Goal: Information Seeking & Learning: Learn about a topic

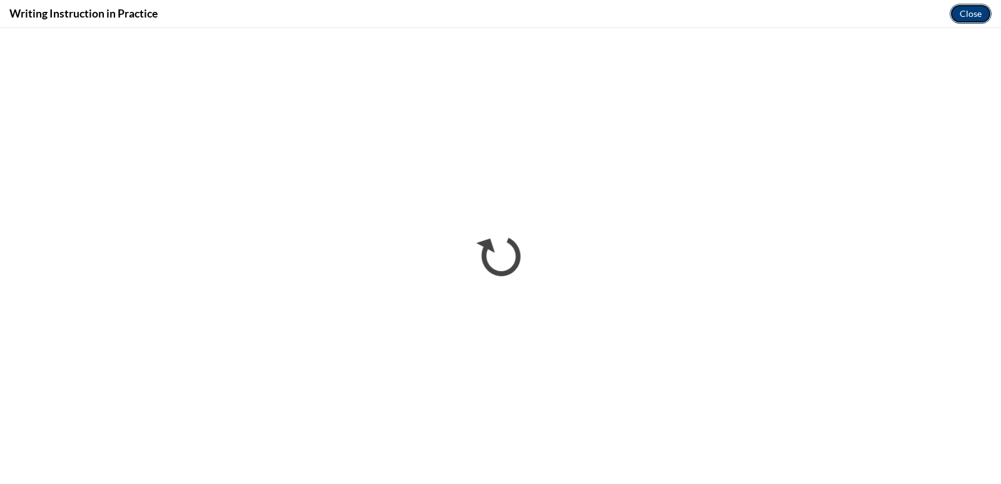
click at [976, 15] on button "Close" at bounding box center [971, 14] width 42 height 20
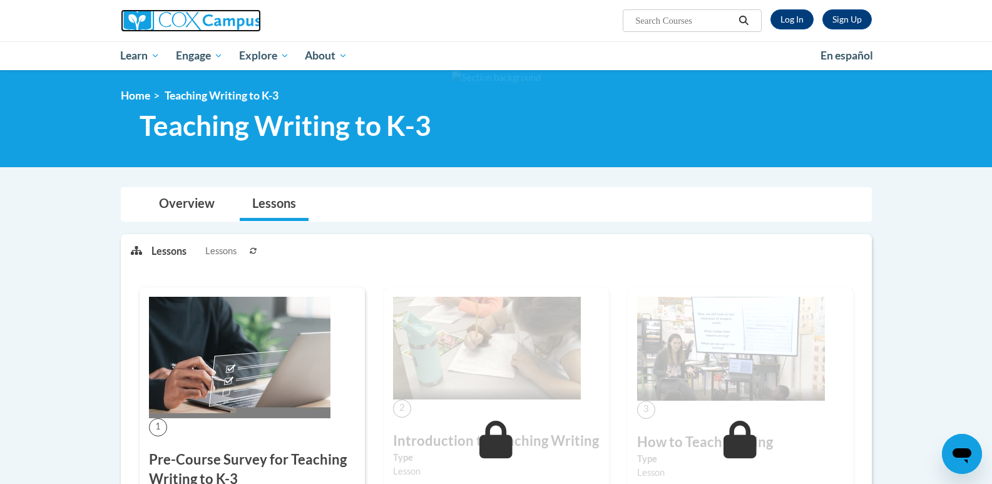
click at [231, 30] on img at bounding box center [191, 20] width 140 height 23
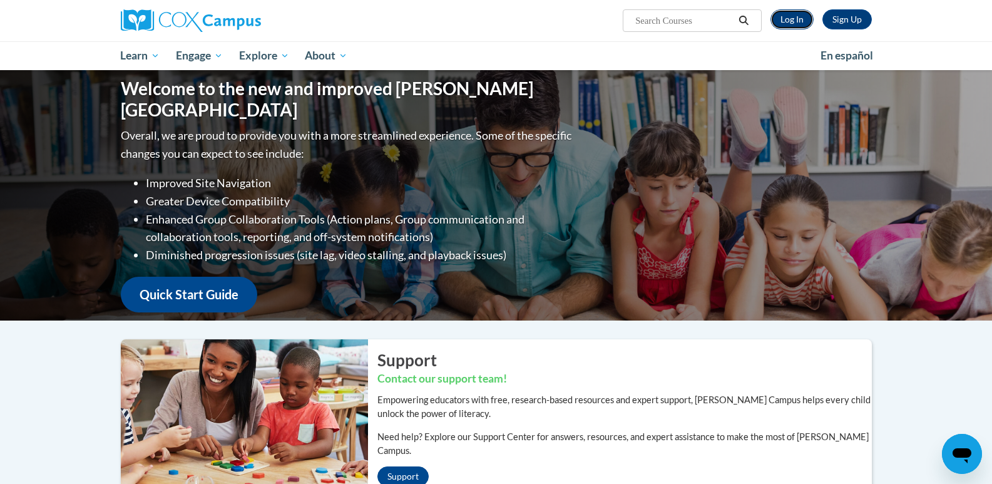
click at [777, 19] on link "Log In" at bounding box center [791, 19] width 43 height 20
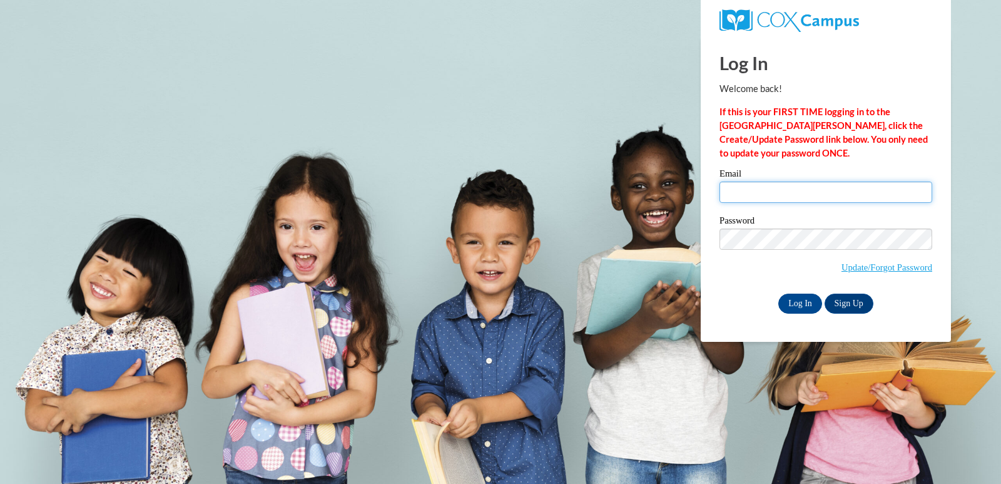
click at [737, 189] on input "Email" at bounding box center [826, 191] width 213 height 21
type input "hall.heather.e@muscogee.k12.ga.us"
click at [805, 301] on input "Log In" at bounding box center [800, 303] width 44 height 20
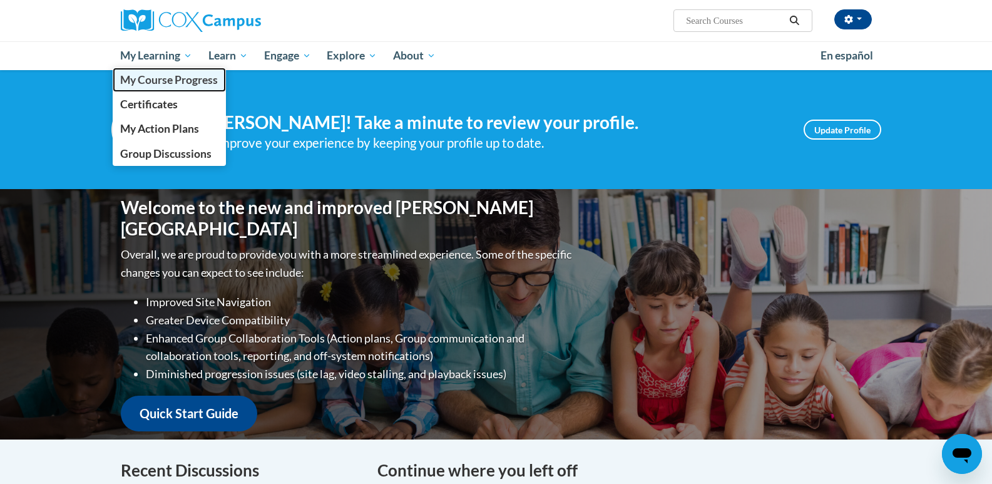
click at [177, 73] on link "My Course Progress" at bounding box center [170, 80] width 114 height 24
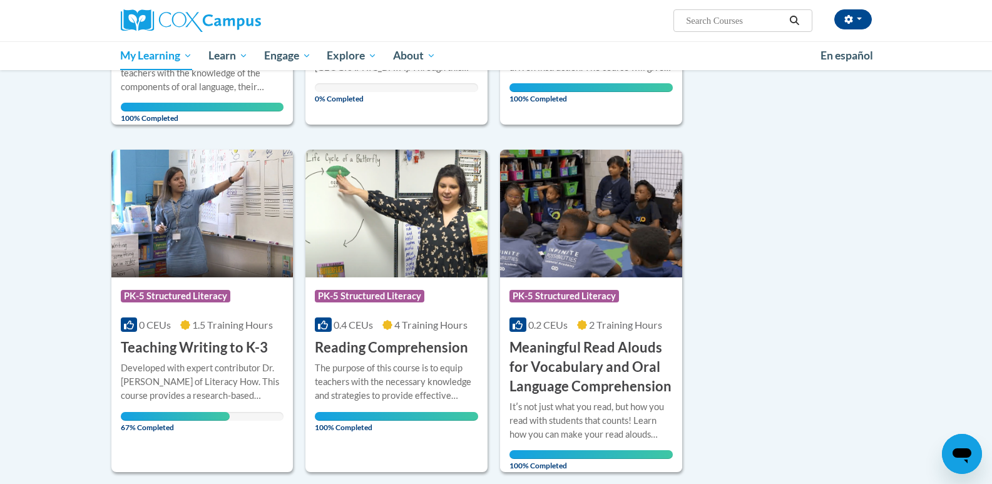
scroll to position [501, 0]
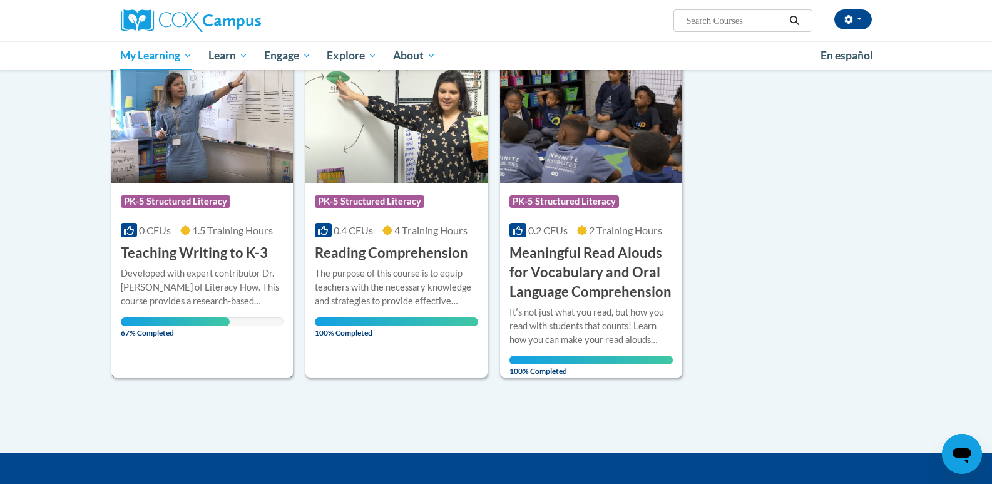
click at [185, 163] on img at bounding box center [202, 119] width 182 height 128
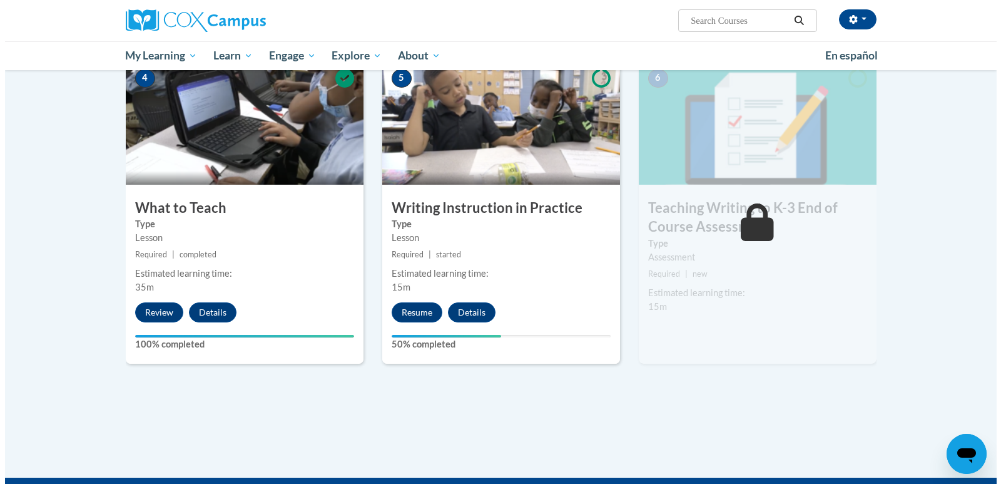
scroll to position [626, 0]
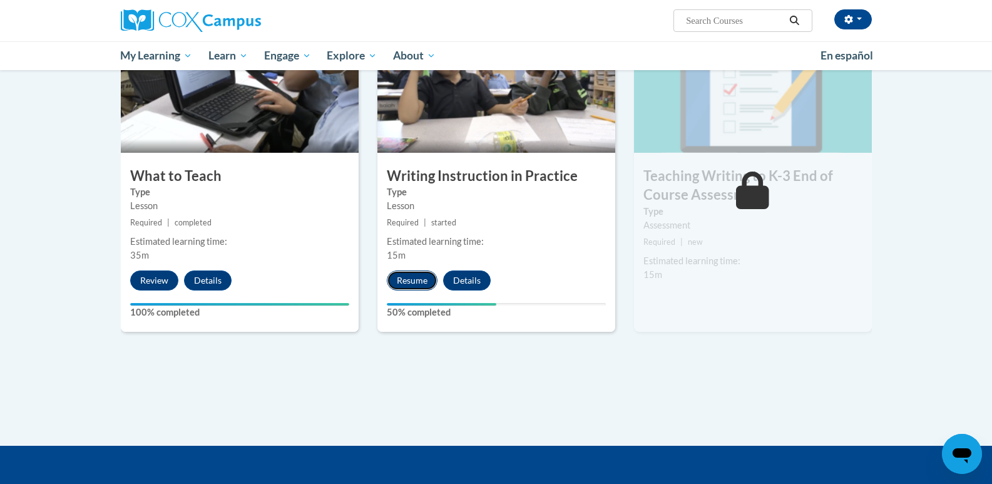
click at [413, 273] on button "Resume" at bounding box center [412, 280] width 51 height 20
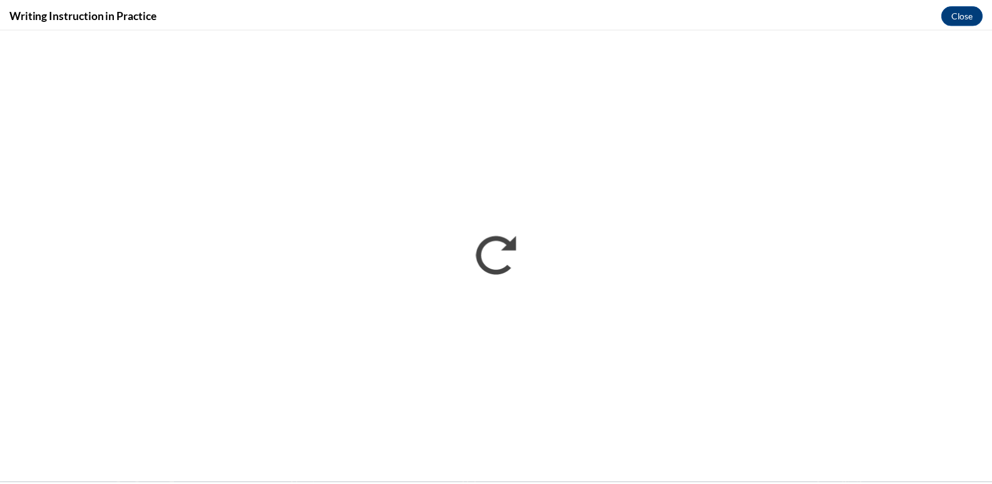
scroll to position [0, 0]
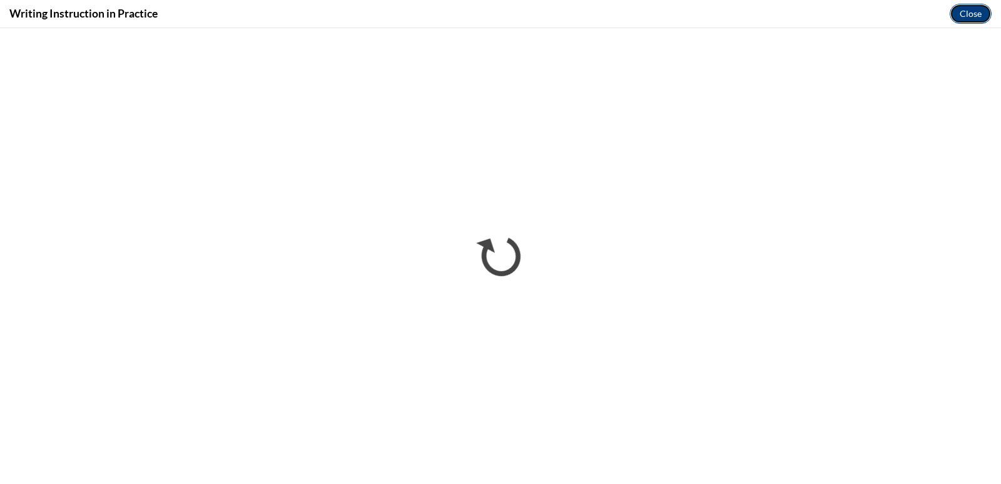
click at [979, 11] on button "Close" at bounding box center [971, 14] width 42 height 20
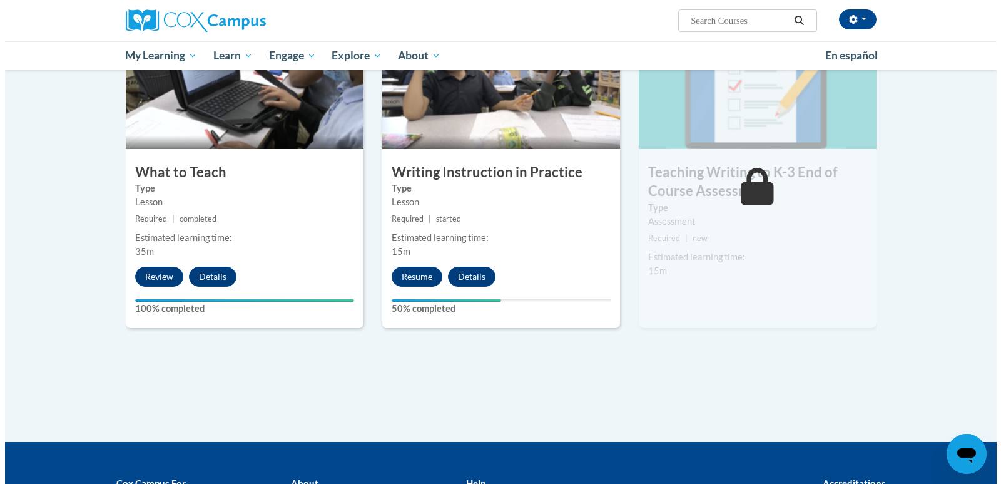
scroll to position [626, 0]
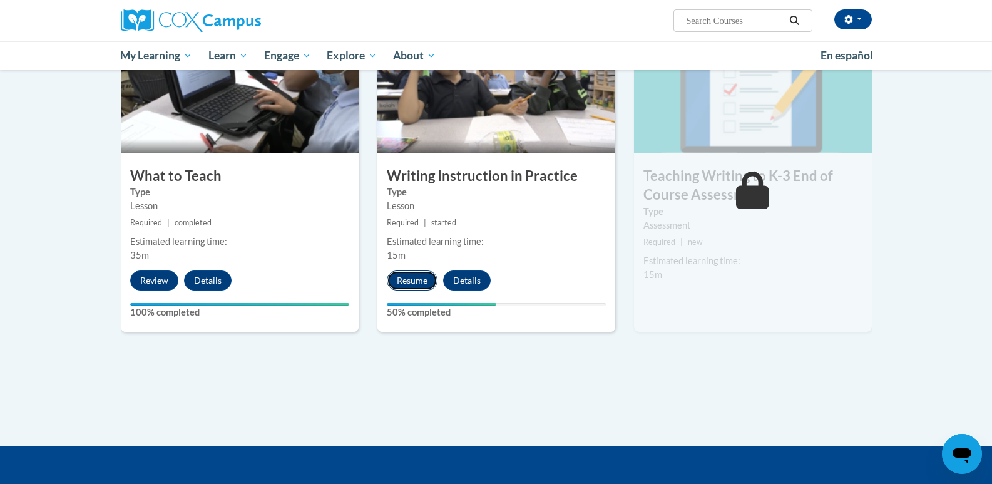
click at [395, 276] on button "Resume" at bounding box center [412, 280] width 51 height 20
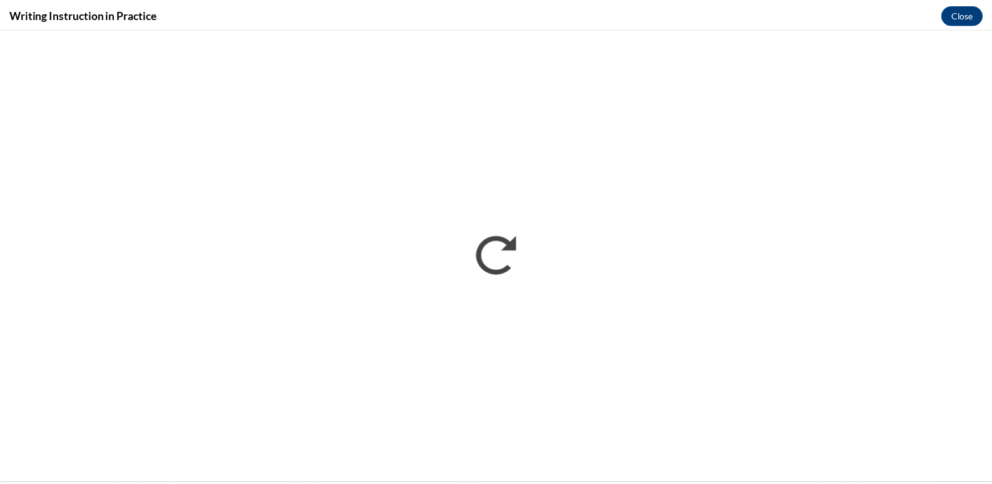
scroll to position [0, 0]
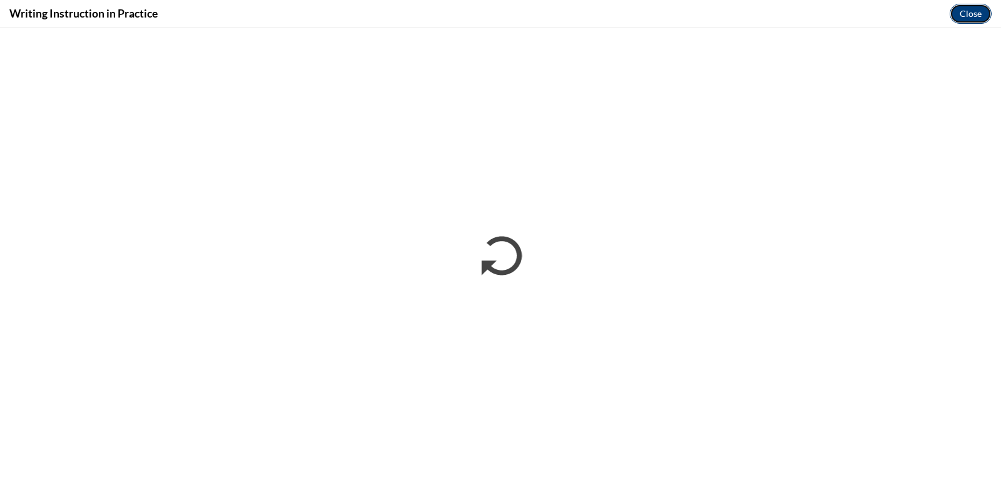
click at [979, 15] on button "Close" at bounding box center [971, 14] width 42 height 20
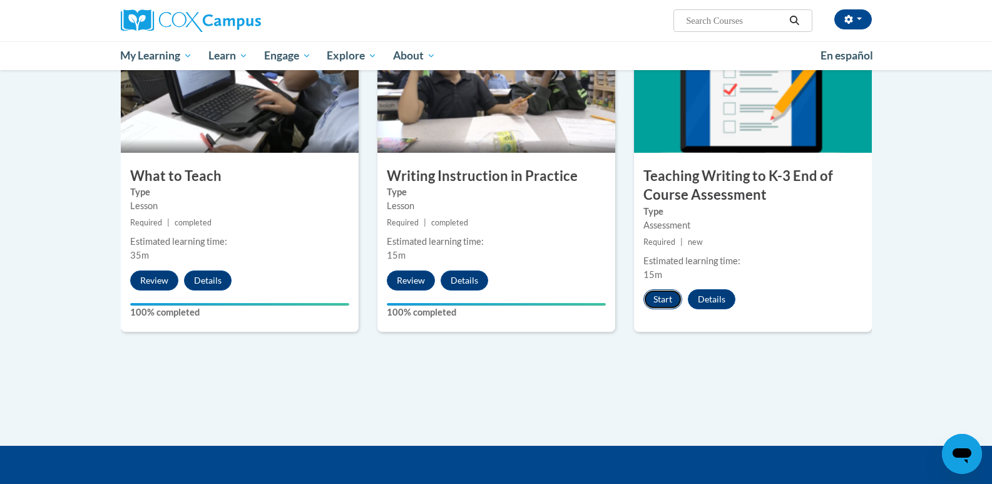
click at [670, 303] on button "Start" at bounding box center [662, 299] width 39 height 20
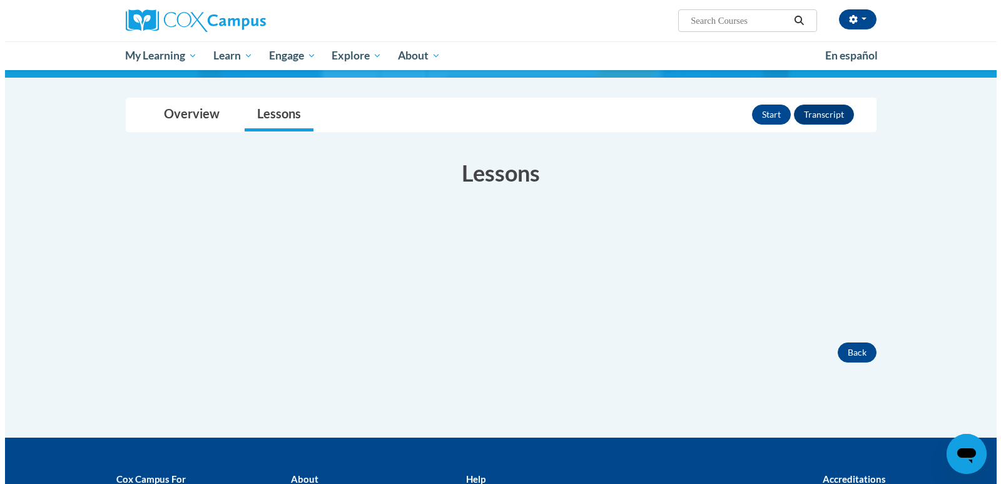
scroll to position [125, 0]
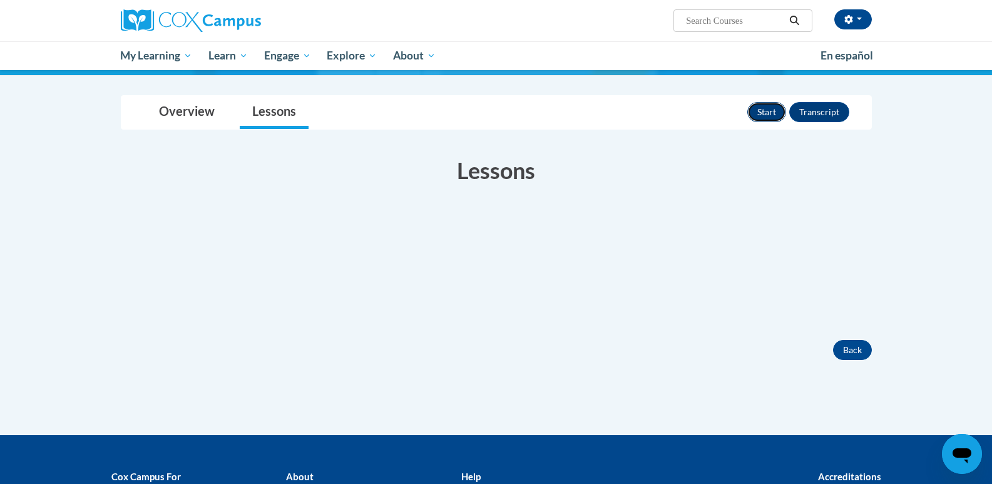
click at [763, 114] on button "Start" at bounding box center [766, 112] width 39 height 20
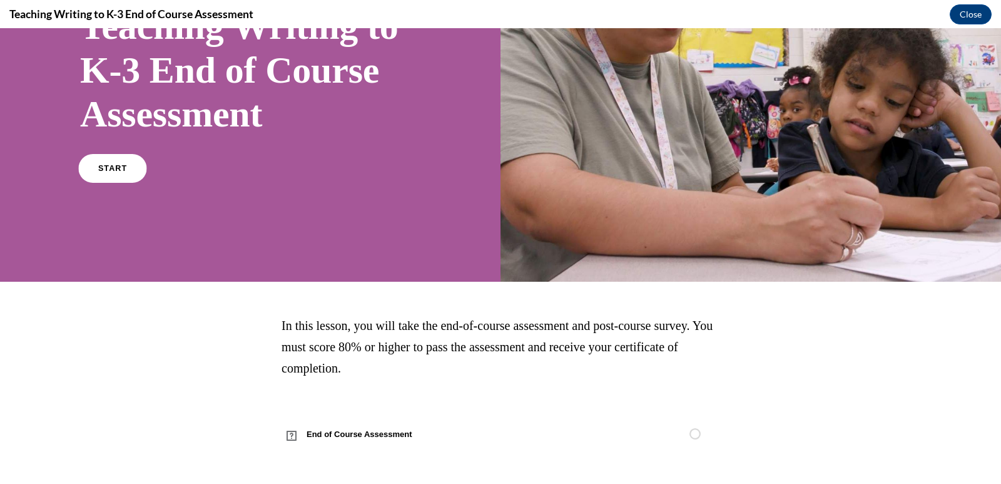
click at [121, 160] on link "START" at bounding box center [112, 168] width 68 height 29
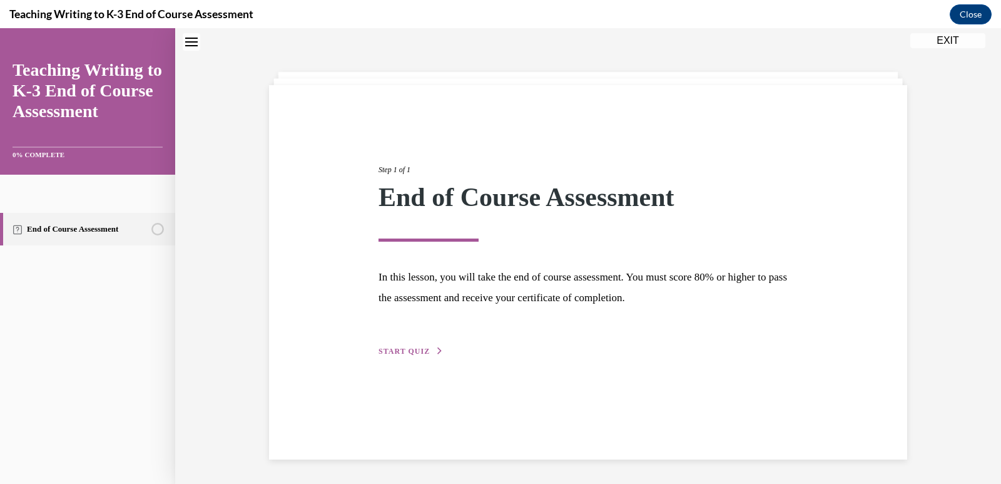
scroll to position [39, 0]
click at [387, 356] on div "Step 1 of 1 End of Course Assessment In this lesson, you will take the end of c…" at bounding box center [588, 246] width 438 height 223
click at [387, 348] on span "START QUIZ" at bounding box center [404, 350] width 51 height 9
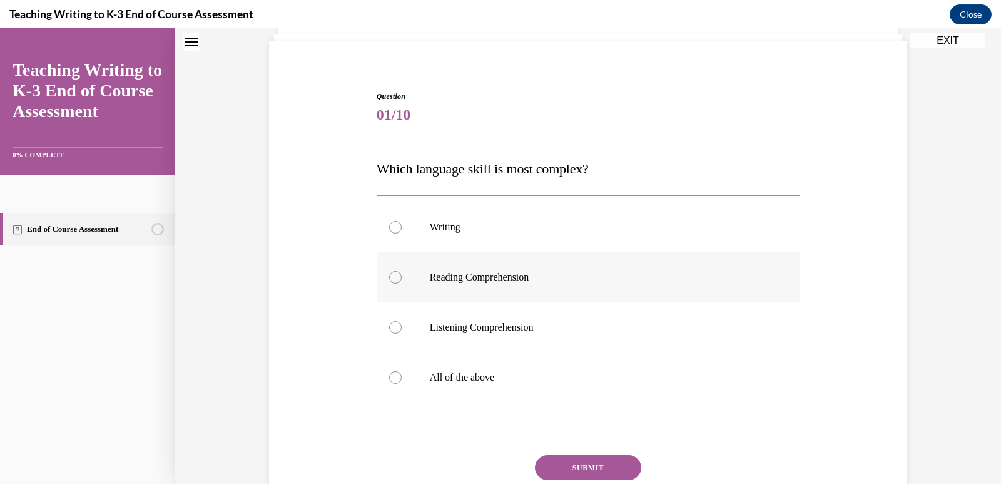
scroll to position [102, 0]
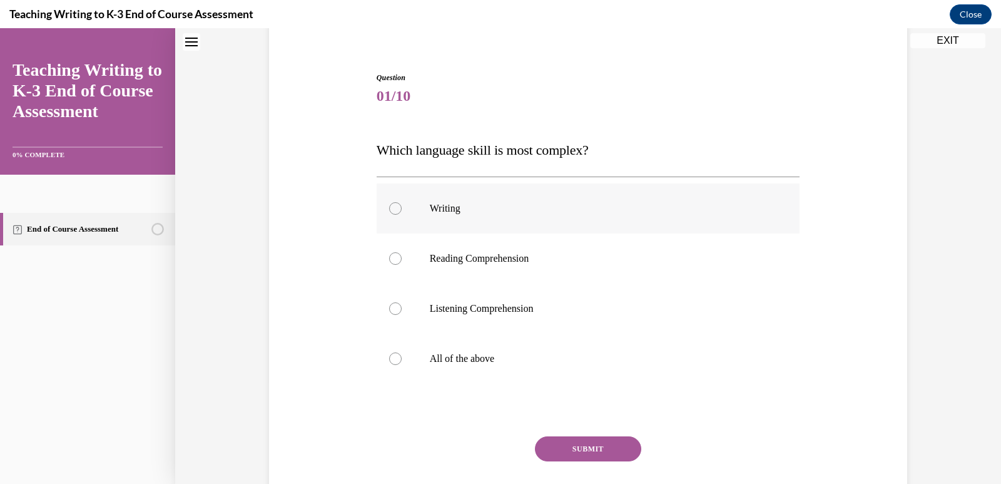
click at [604, 224] on label "Writing" at bounding box center [589, 208] width 424 height 50
click at [402, 215] on input "Writing" at bounding box center [395, 208] width 13 height 13
radio input "true"
click at [576, 450] on button "SUBMIT" at bounding box center [588, 448] width 106 height 25
click at [521, 362] on p "All of the above" at bounding box center [599, 358] width 339 height 13
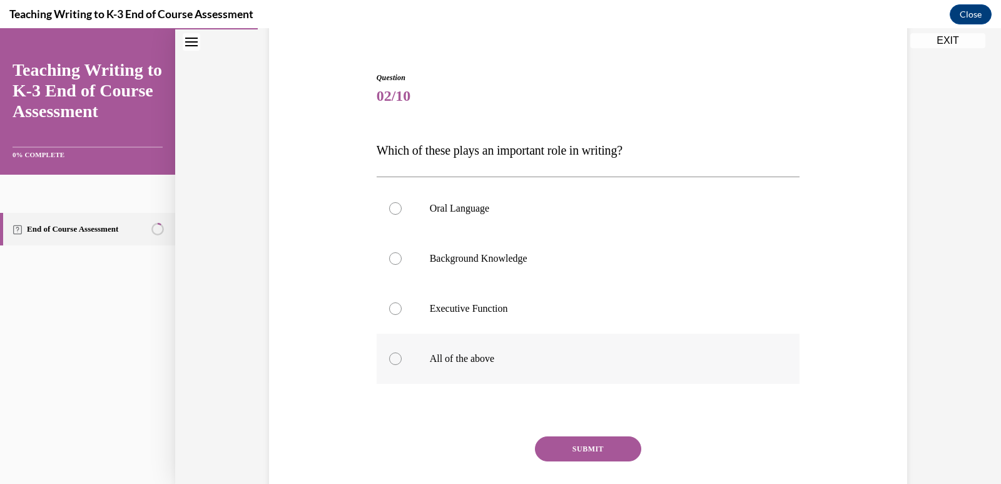
click at [402, 362] on input "All of the above" at bounding box center [395, 358] width 13 height 13
radio input "true"
click at [606, 448] on button "SUBMIT" at bounding box center [588, 448] width 106 height 25
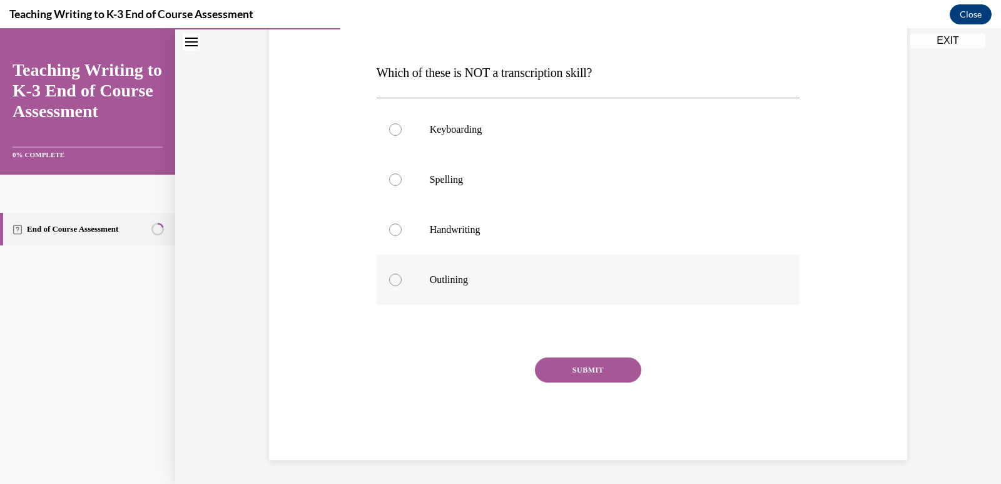
scroll to position [180, 0]
click at [502, 199] on label "Spelling" at bounding box center [589, 178] width 424 height 50
click at [402, 185] on input "Spelling" at bounding box center [395, 178] width 13 height 13
radio input "true"
click at [496, 279] on p "Outlining" at bounding box center [599, 278] width 339 height 13
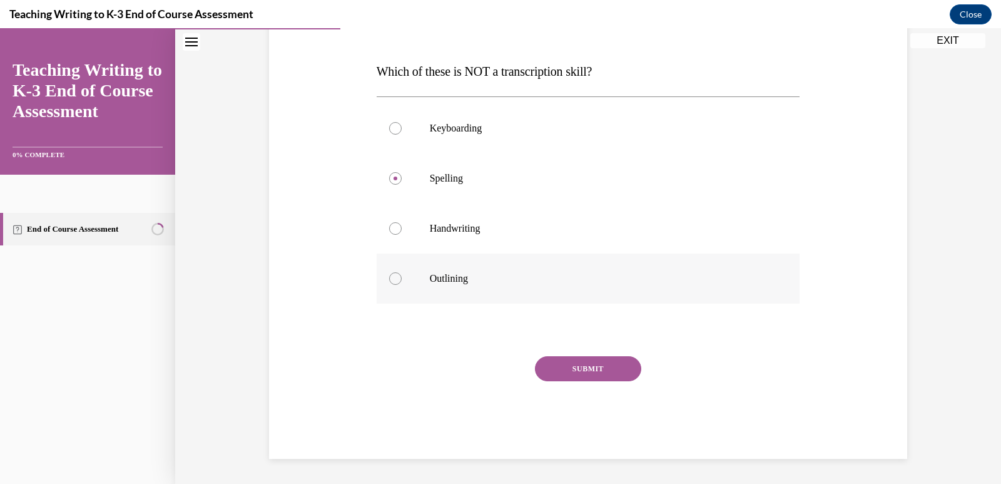
click at [402, 279] on input "Outlining" at bounding box center [395, 278] width 13 height 13
radio input "true"
click at [574, 375] on button "SUBMIT" at bounding box center [588, 368] width 106 height 25
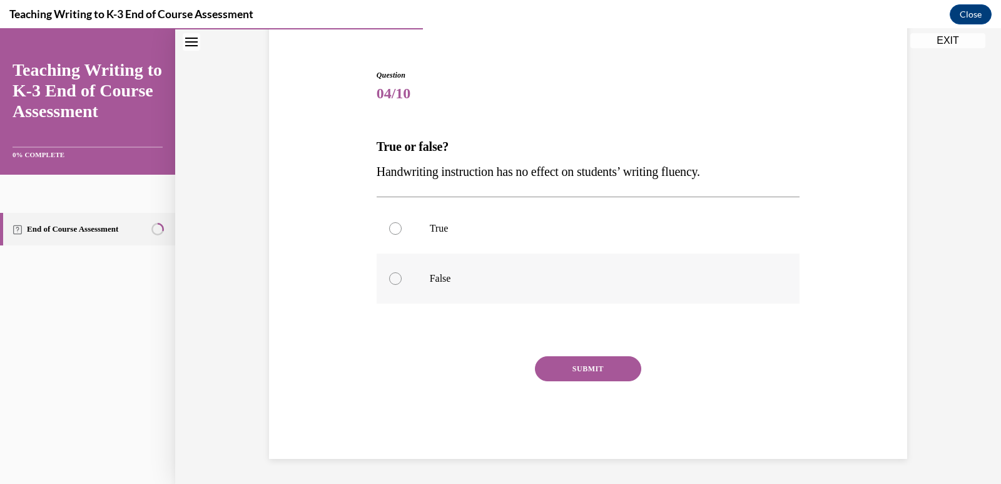
click at [460, 275] on p "False" at bounding box center [599, 278] width 339 height 13
click at [402, 275] on input "False" at bounding box center [395, 278] width 13 height 13
radio input "true"
click at [578, 366] on button "SUBMIT" at bounding box center [588, 368] width 106 height 25
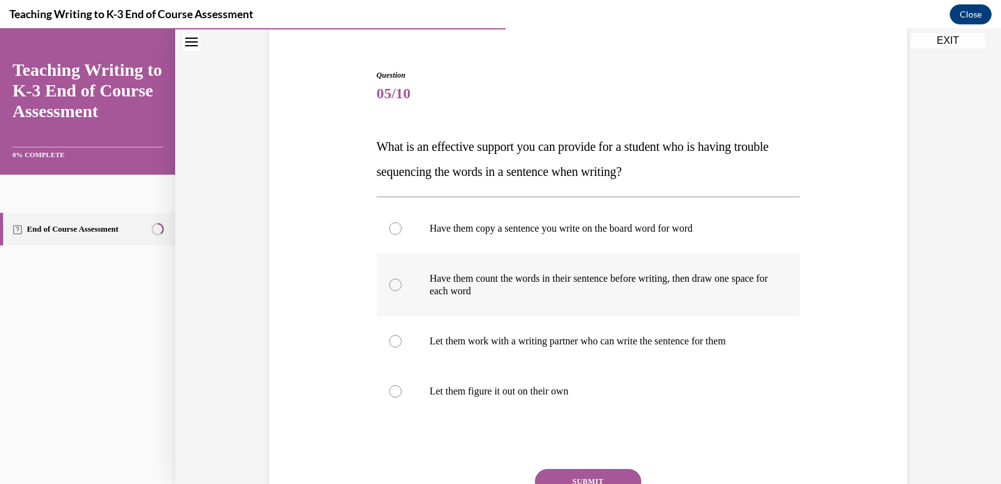
click at [510, 275] on p "Have them count the words in their sentence before writing, then draw one space…" at bounding box center [599, 284] width 339 height 25
click at [402, 278] on input "Have them count the words in their sentence before writing, then draw one space…" at bounding box center [395, 284] width 13 height 13
radio input "true"
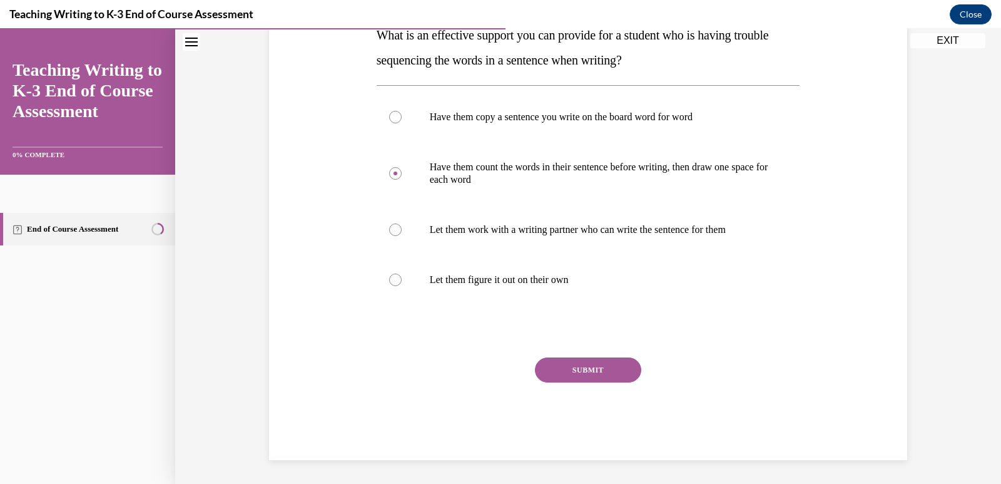
scroll to position [217, 0]
click at [600, 379] on button "SUBMIT" at bounding box center [588, 368] width 106 height 25
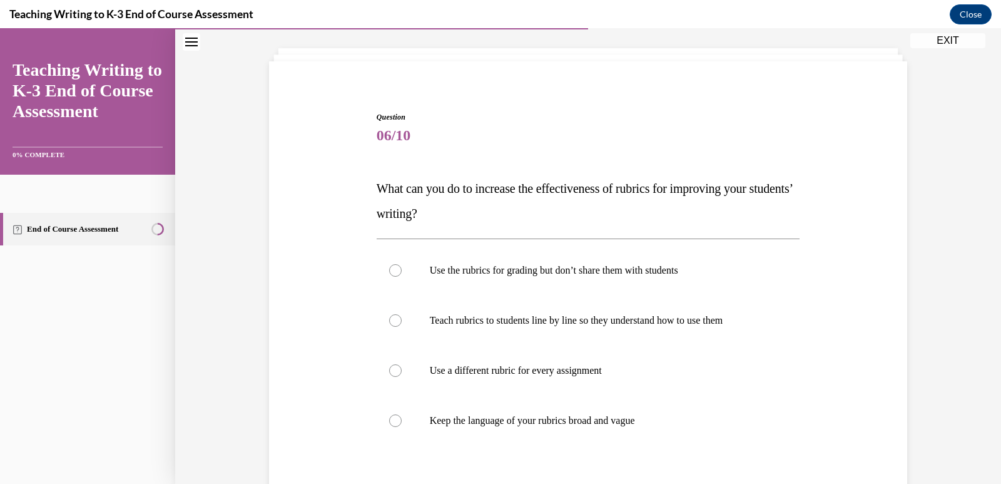
scroll to position [125, 0]
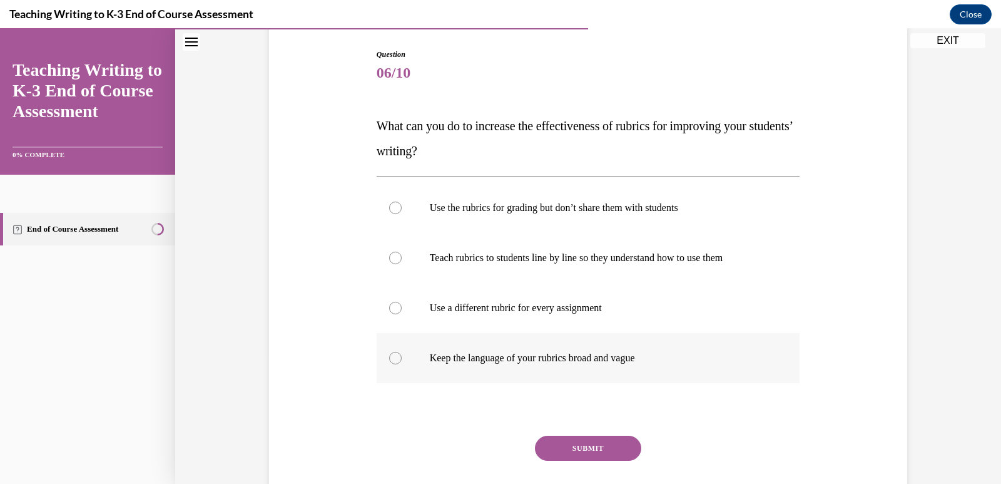
click at [678, 348] on label "Keep the language of your rubrics broad and vague" at bounding box center [589, 358] width 424 height 50
click at [402, 352] on input "Keep the language of your rubrics broad and vague" at bounding box center [395, 358] width 13 height 13
radio input "true"
click at [640, 251] on label "Teach rubrics to students line by line so they understand how to use them" at bounding box center [589, 258] width 424 height 50
click at [402, 252] on input "Teach rubrics to students line by line so they understand how to use them" at bounding box center [395, 258] width 13 height 13
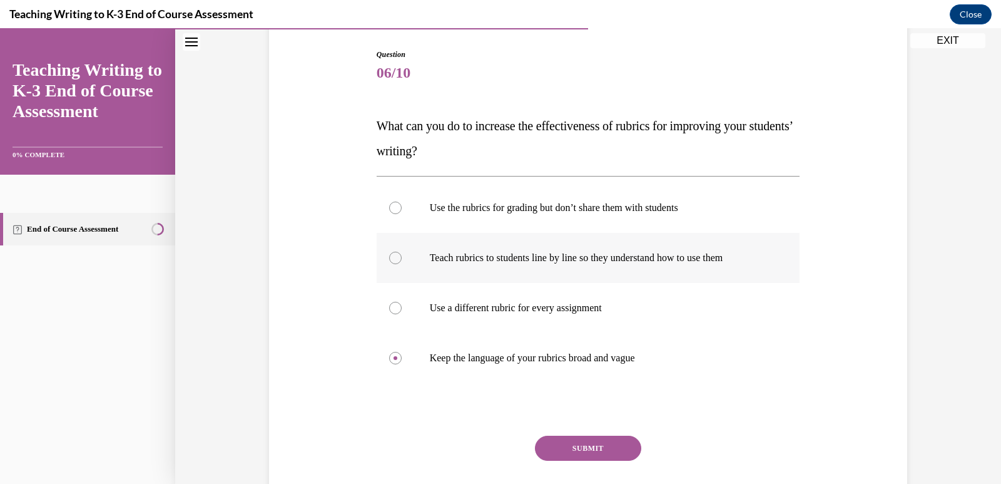
radio input "true"
click at [584, 442] on button "SUBMIT" at bounding box center [588, 447] width 106 height 25
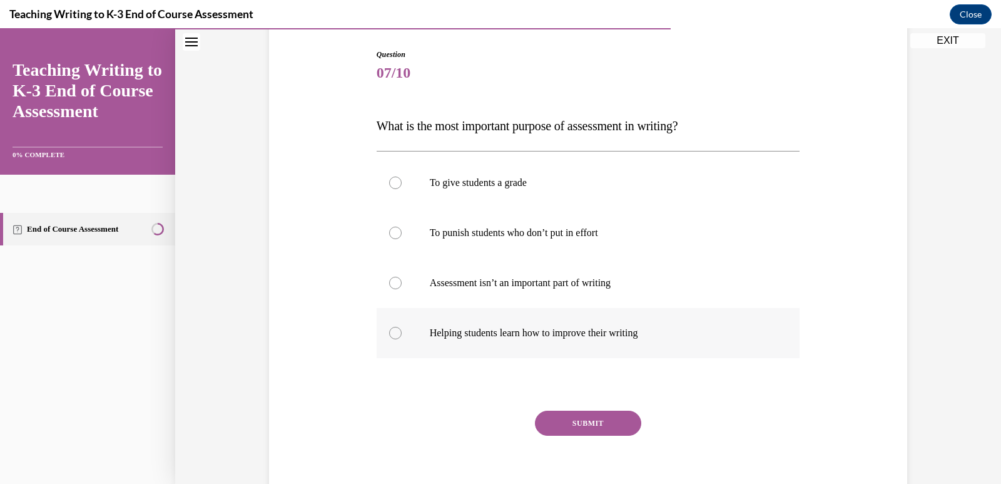
click at [509, 320] on label "Helping students learn how to improve their writing" at bounding box center [589, 333] width 424 height 50
click at [402, 327] on input "Helping students learn how to improve their writing" at bounding box center [395, 333] width 13 height 13
radio input "true"
click at [561, 432] on button "SUBMIT" at bounding box center [588, 422] width 106 height 25
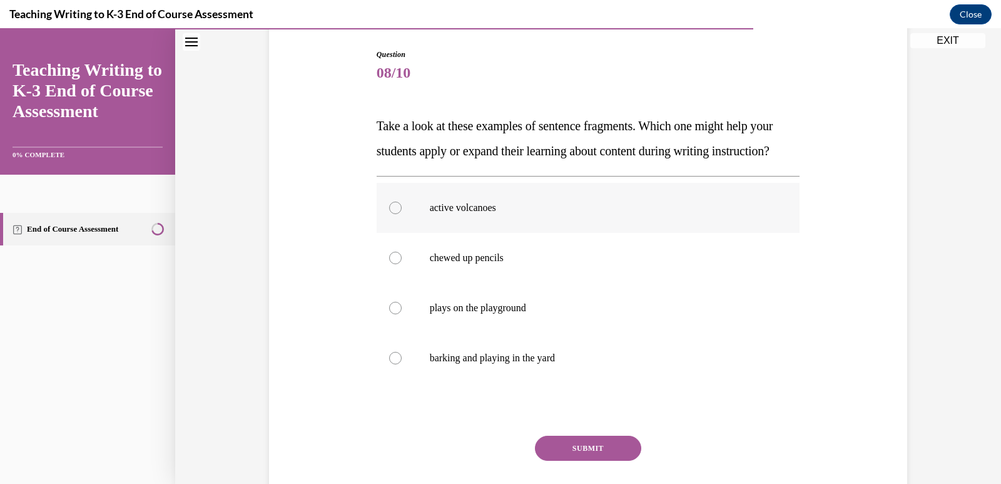
click at [464, 214] on p "active volcanoes" at bounding box center [599, 207] width 339 height 13
click at [402, 214] on input "active volcanoes" at bounding box center [395, 207] width 13 height 13
radio input "true"
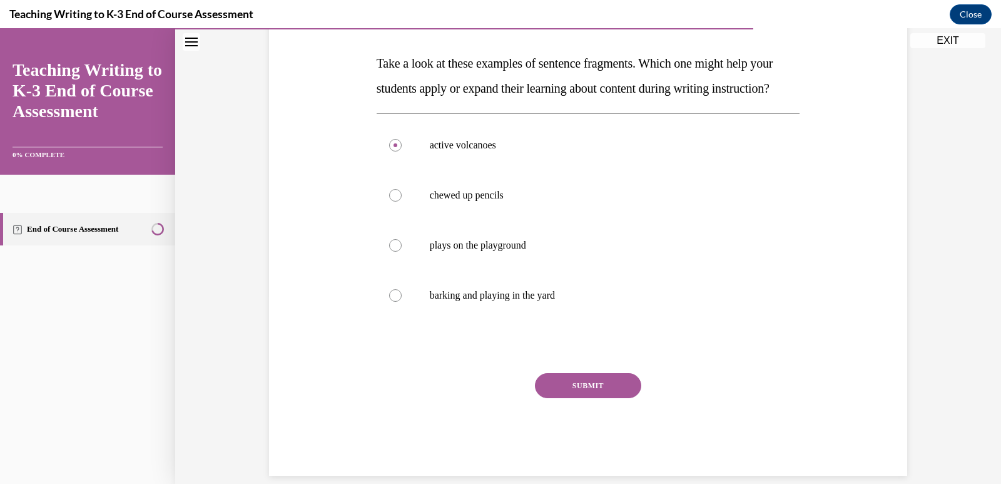
click at [581, 398] on button "SUBMIT" at bounding box center [588, 385] width 106 height 25
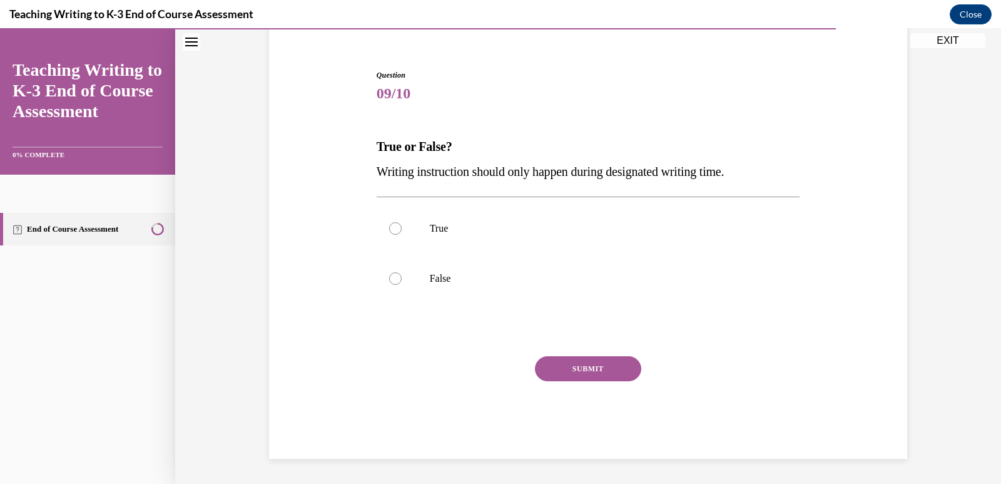
scroll to position [104, 0]
click at [486, 273] on p "False" at bounding box center [599, 278] width 339 height 13
click at [402, 273] on input "False" at bounding box center [395, 278] width 13 height 13
radio input "true"
click at [573, 367] on button "SUBMIT" at bounding box center [588, 368] width 106 height 25
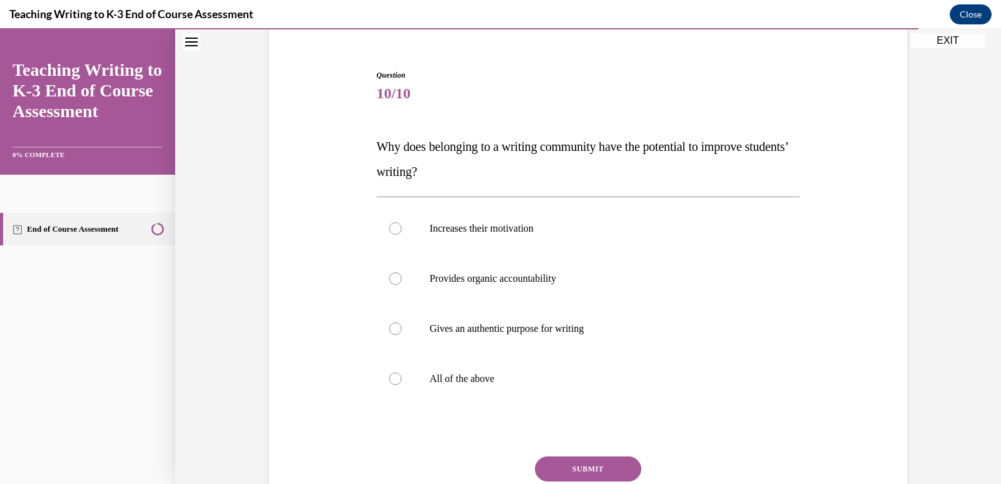
click at [573, 367] on label "All of the above" at bounding box center [589, 379] width 424 height 50
click at [402, 372] on input "All of the above" at bounding box center [395, 378] width 13 height 13
radio input "true"
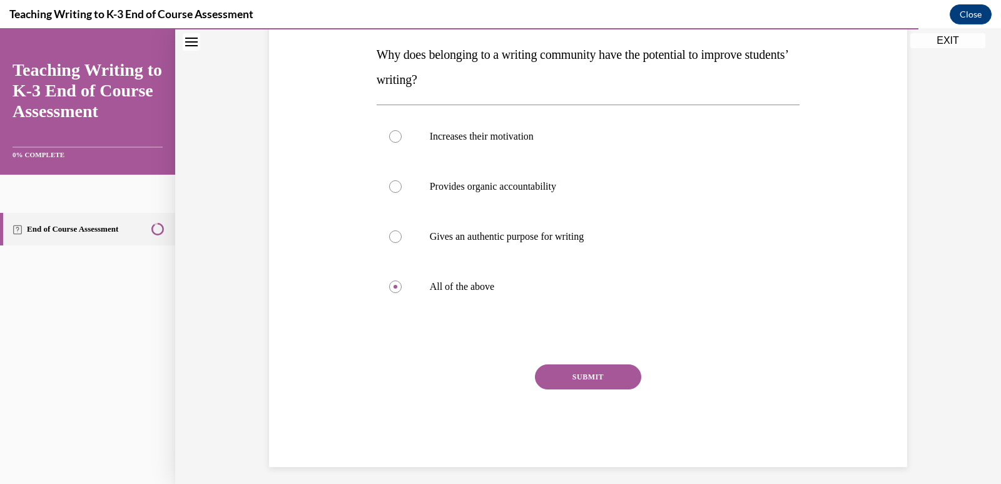
scroll to position [205, 0]
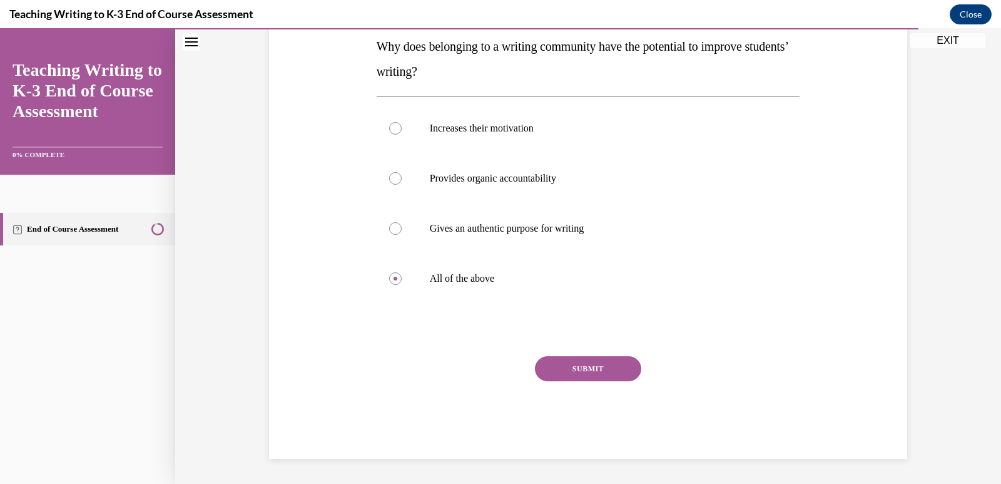
click at [573, 374] on button "SUBMIT" at bounding box center [588, 368] width 106 height 25
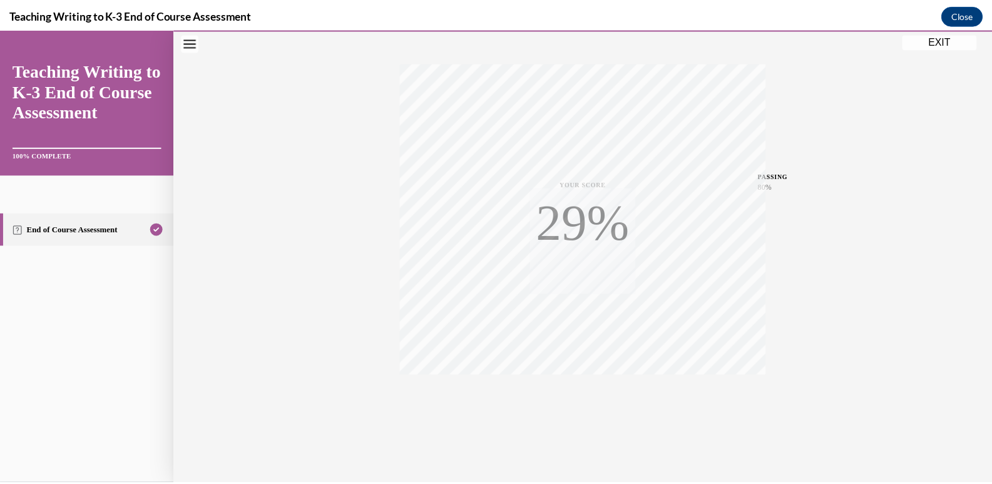
scroll to position [186, 0]
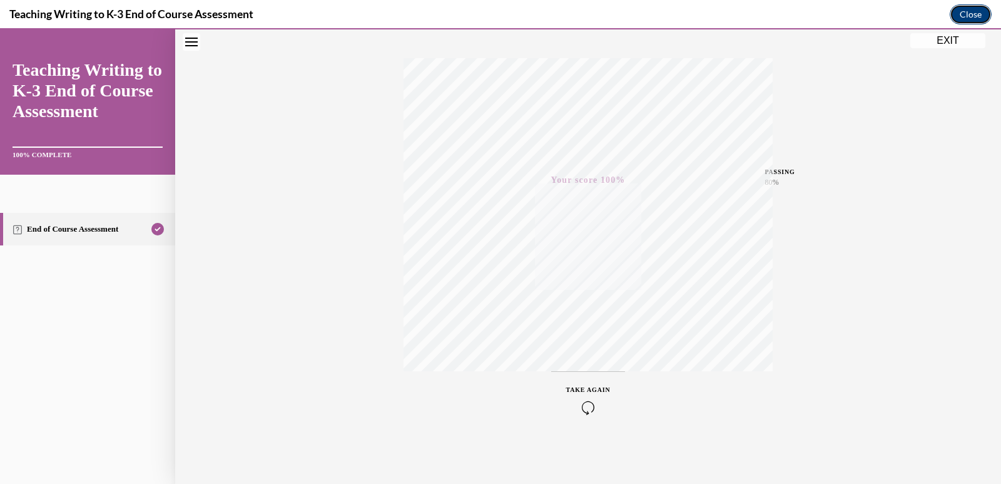
click at [960, 15] on button "Close" at bounding box center [971, 14] width 42 height 20
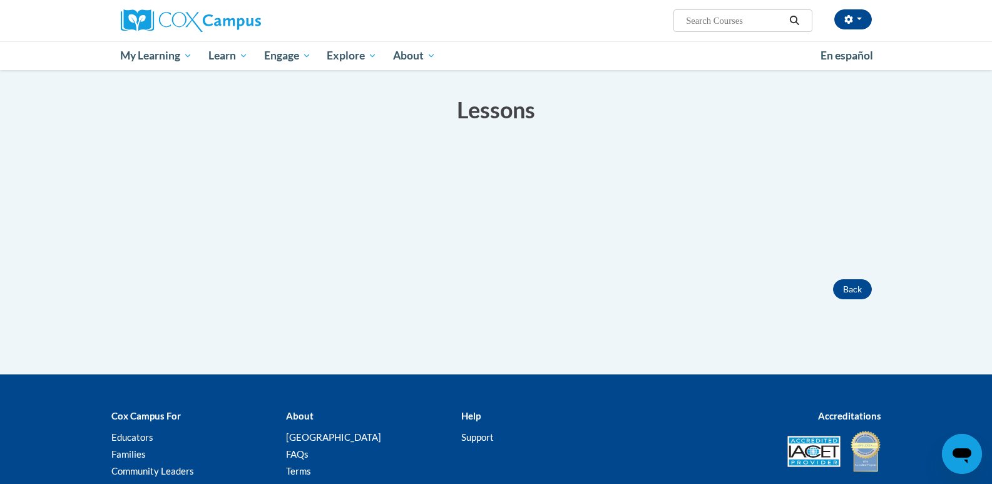
scroll to position [125, 0]
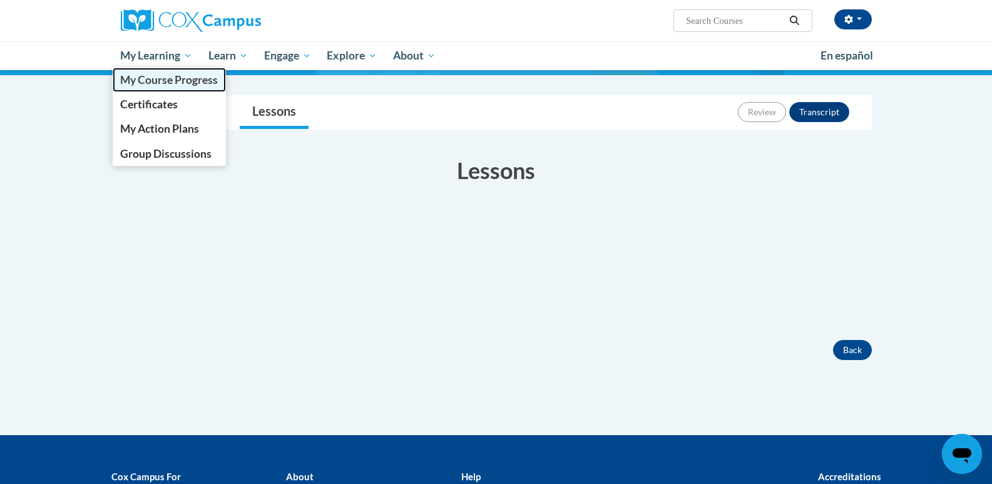
click at [156, 79] on span "My Course Progress" at bounding box center [169, 79] width 98 height 13
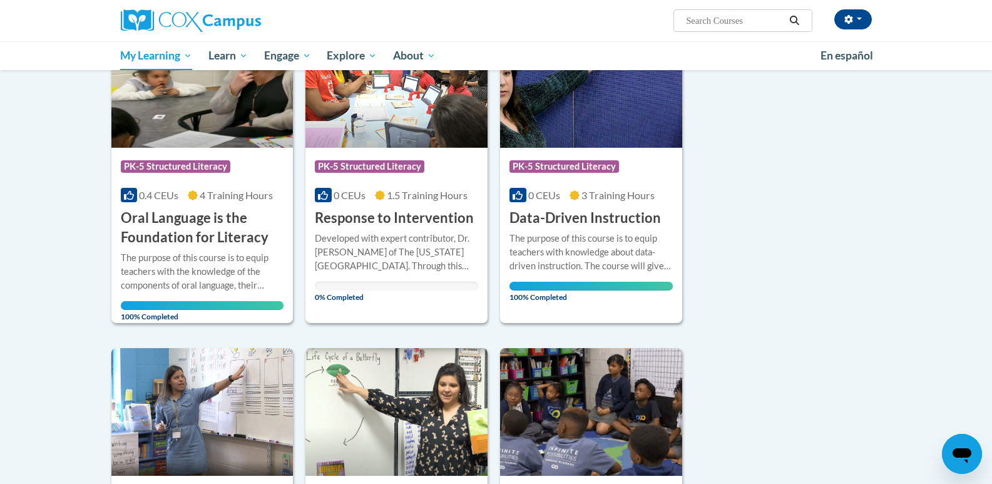
scroll to position [188, 0]
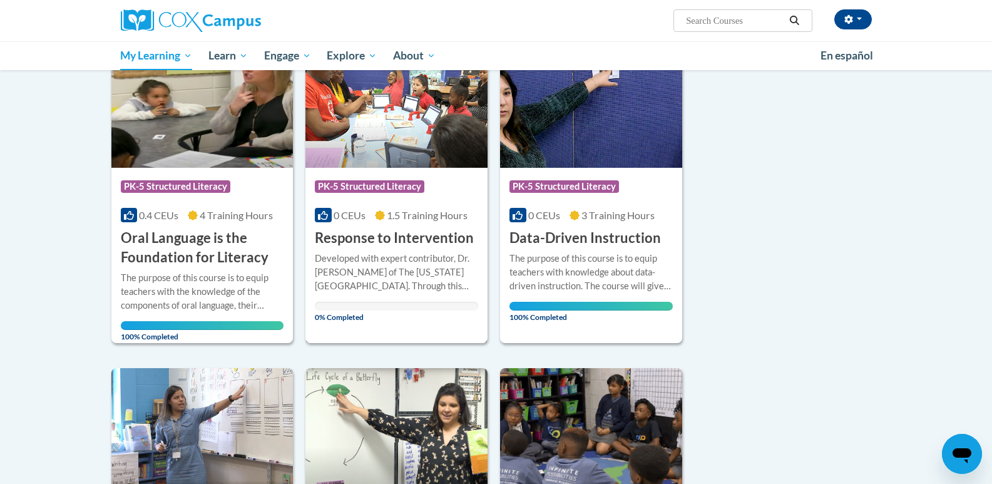
click at [435, 240] on h3 "Response to Intervention" at bounding box center [394, 237] width 159 height 19
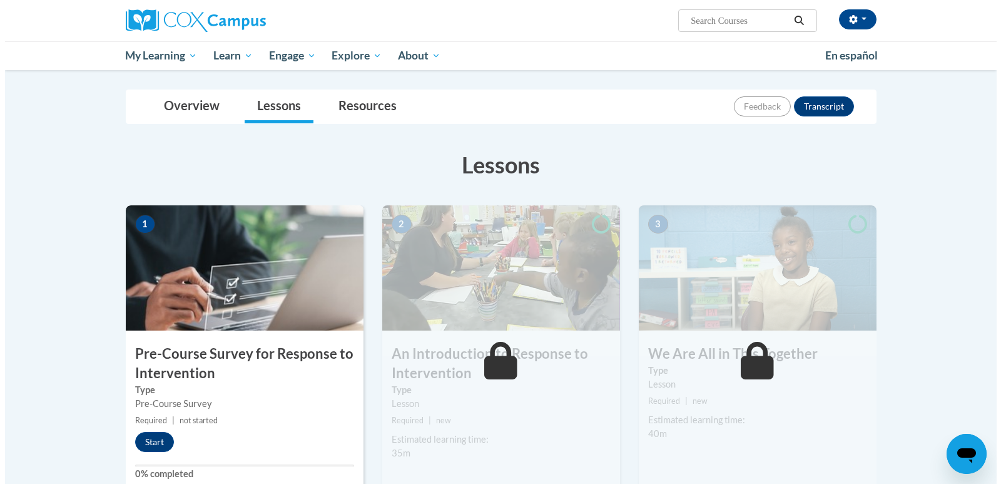
scroll to position [125, 0]
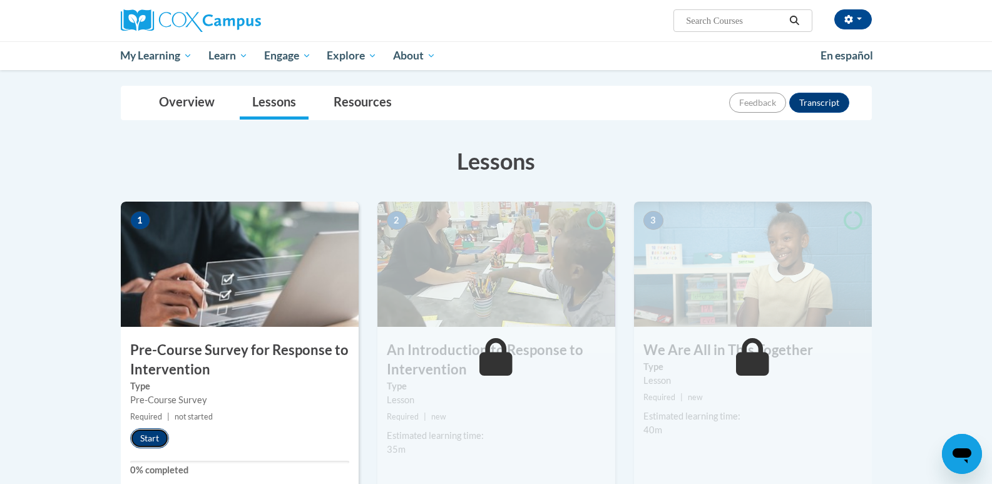
click at [158, 432] on button "Start" at bounding box center [149, 438] width 39 height 20
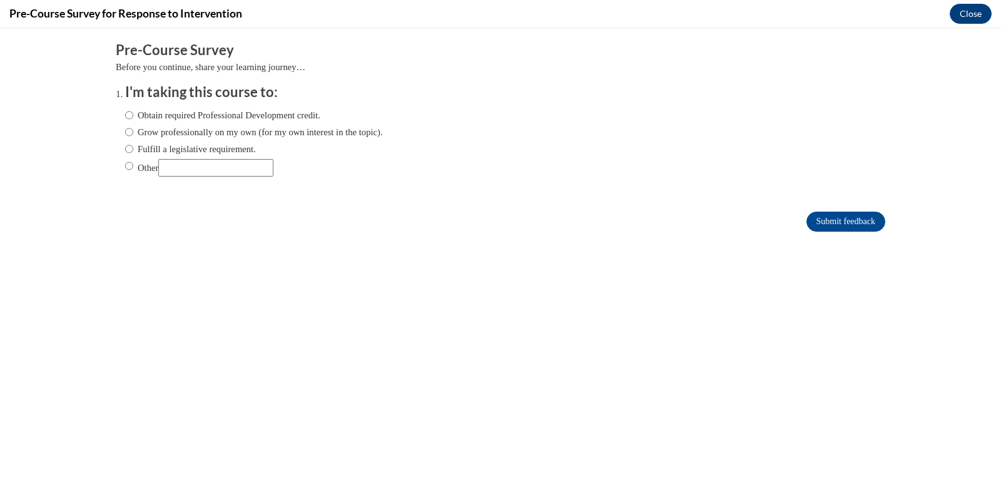
scroll to position [0, 0]
click at [232, 113] on label "Obtain required Professional Development credit." at bounding box center [222, 115] width 195 height 14
click at [133, 113] on input "Obtain required Professional Development credit." at bounding box center [129, 115] width 8 height 14
radio input "true"
click at [807, 222] on input "Submit feedback" at bounding box center [846, 221] width 79 height 20
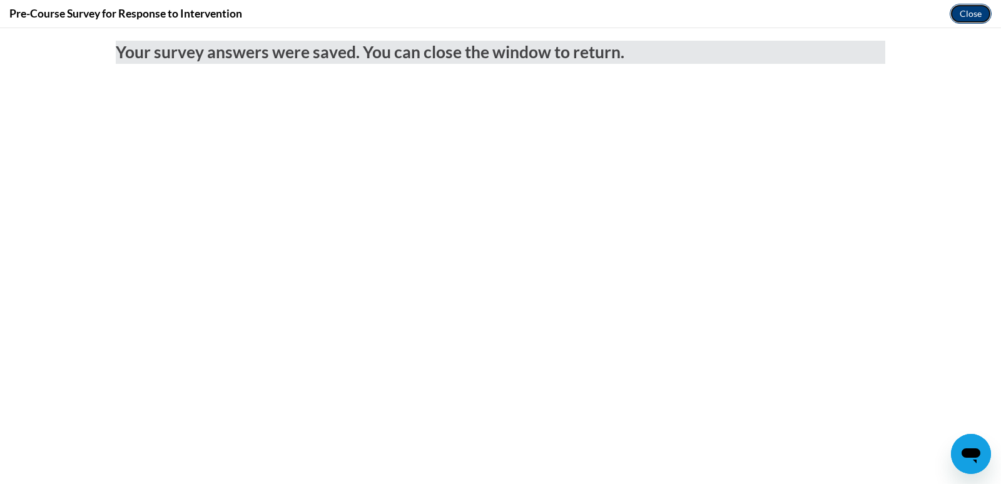
click at [972, 9] on button "Close" at bounding box center [971, 14] width 42 height 20
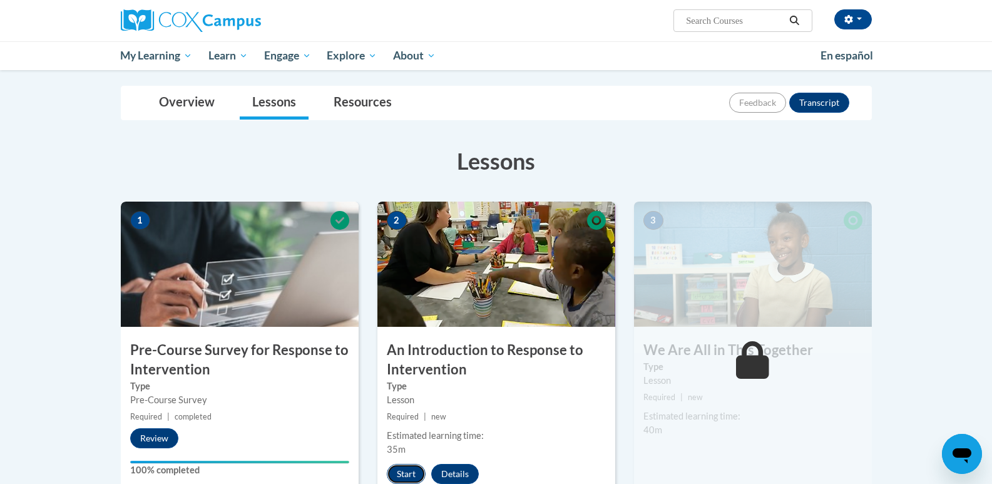
click at [413, 471] on button "Start" at bounding box center [406, 474] width 39 height 20
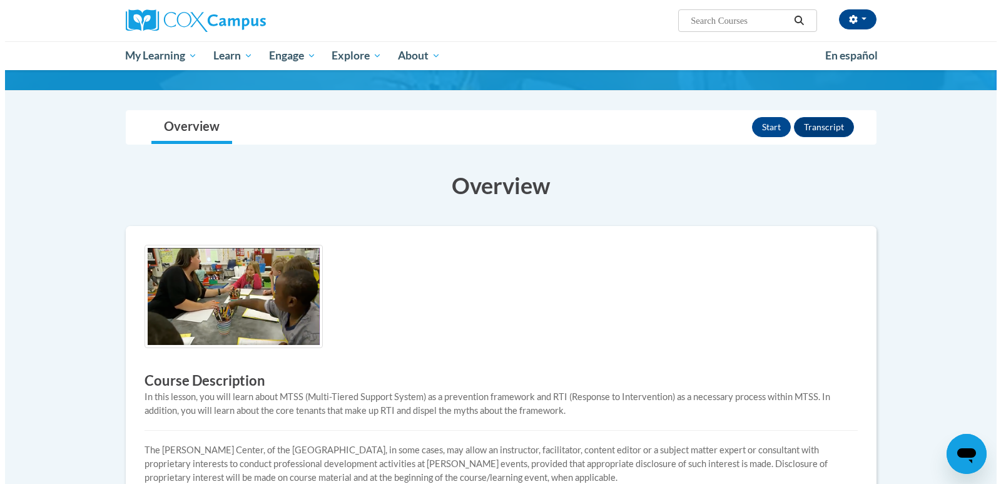
scroll to position [125, 0]
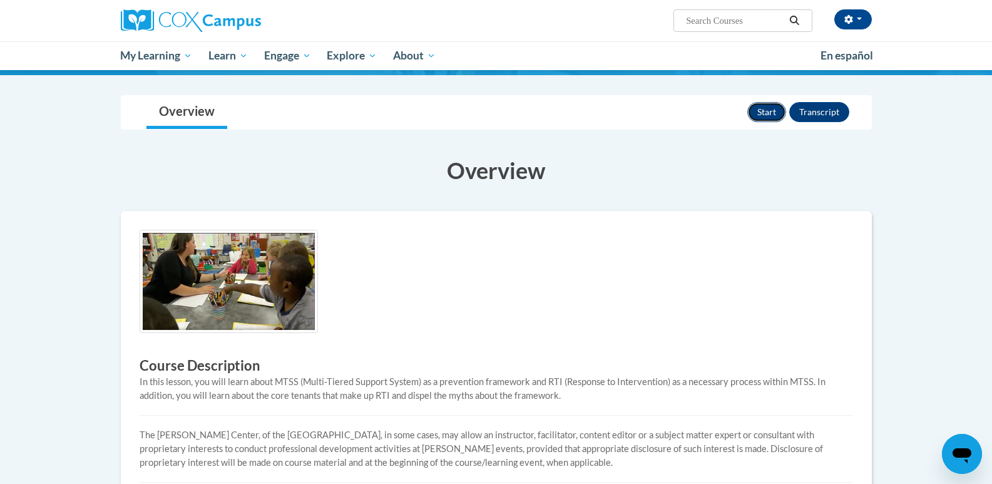
click at [770, 109] on button "Start" at bounding box center [766, 112] width 39 height 20
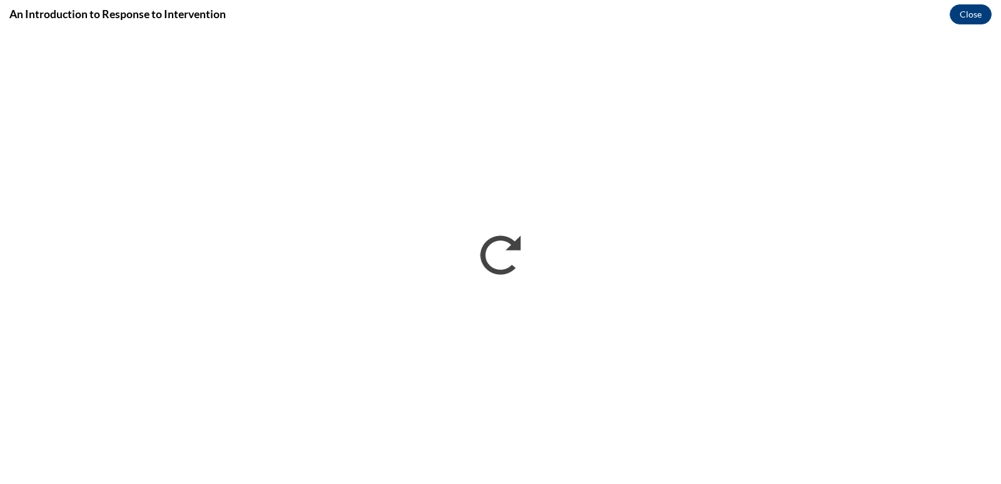
scroll to position [0, 0]
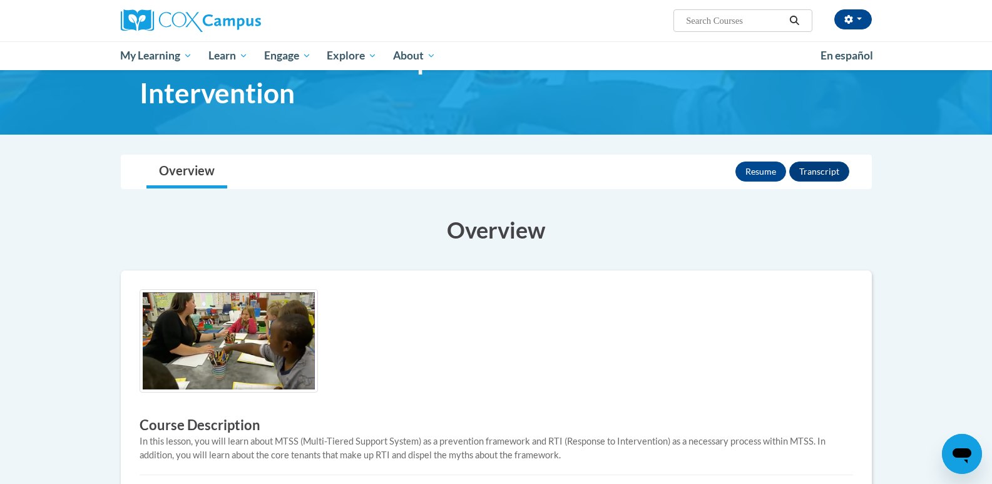
scroll to position [61, 0]
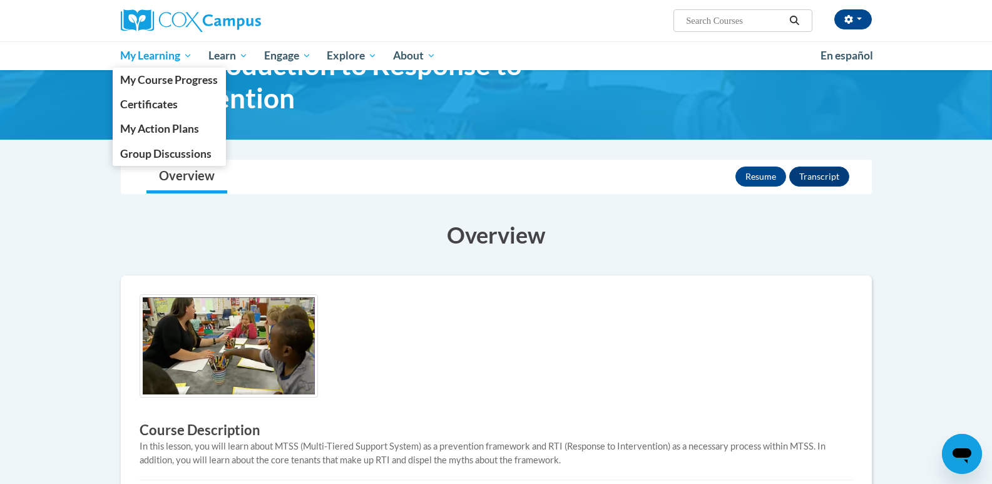
click at [176, 57] on span "My Learning" at bounding box center [156, 55] width 72 height 15
click at [180, 83] on span "My Course Progress" at bounding box center [169, 79] width 98 height 13
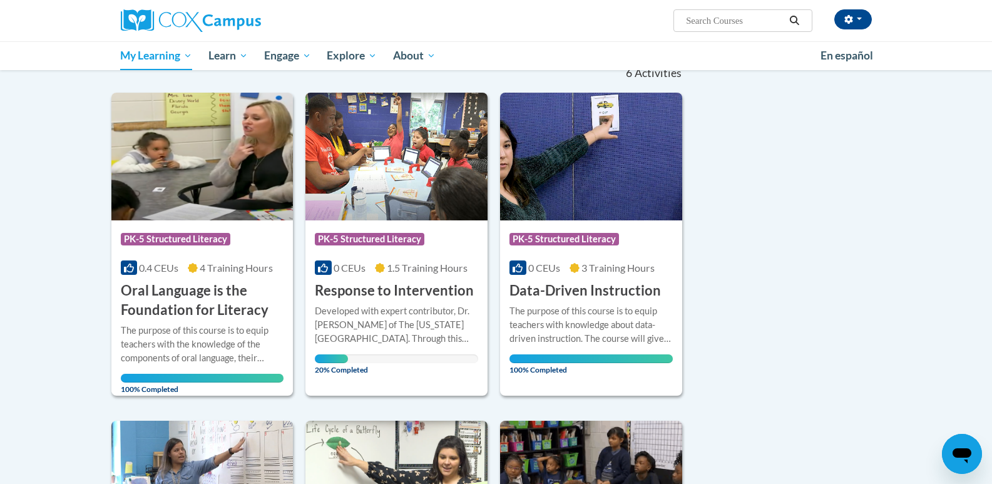
scroll to position [188, 0]
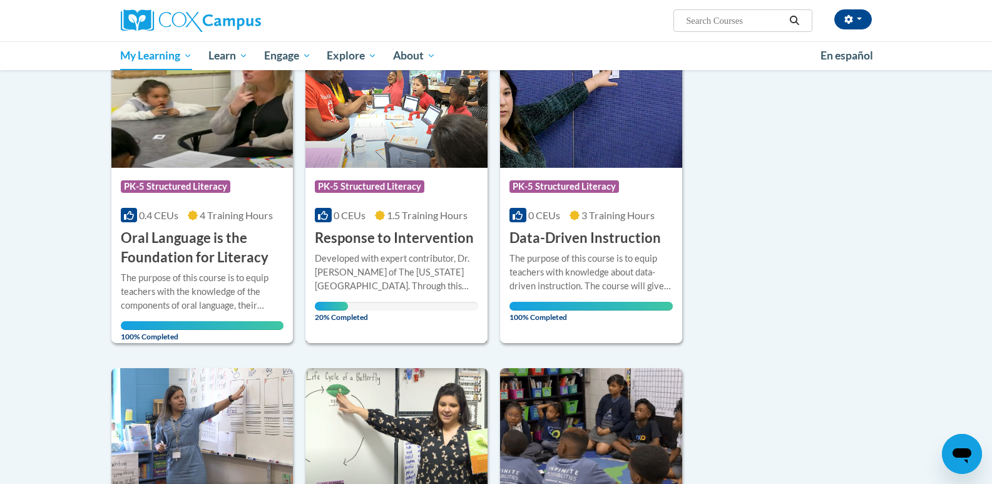
click at [367, 196] on div "Course Category: PK-5 Structured Literacy" at bounding box center [396, 188] width 163 height 28
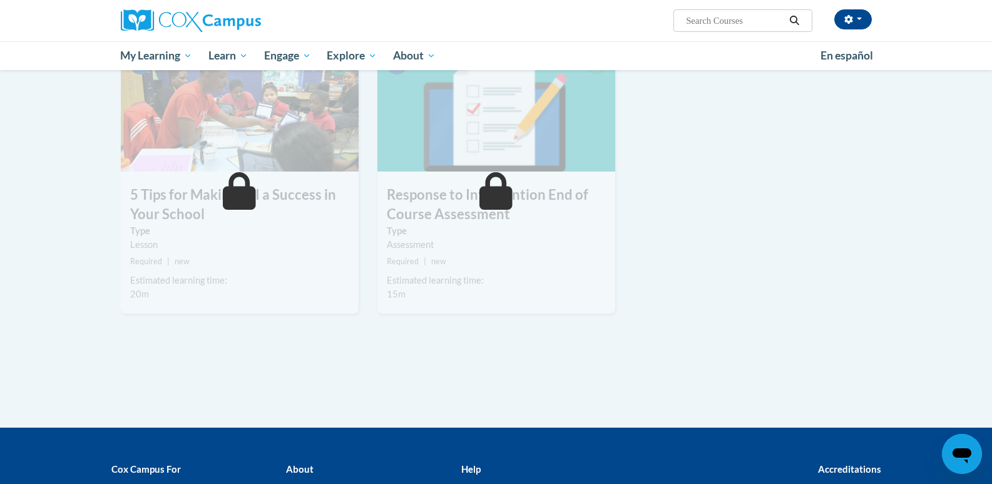
scroll to position [563, 0]
